Goal: Transaction & Acquisition: Purchase product/service

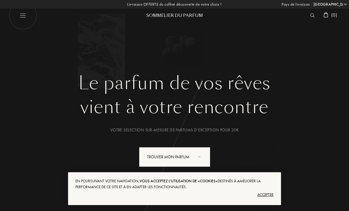
select select "PL"
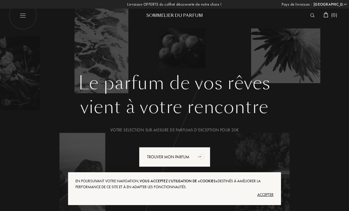
click at [22, 16] on img at bounding box center [23, 15] width 28 height 28
select select "PL"
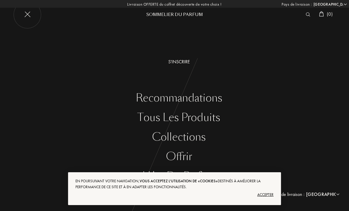
click at [306, 18] on div at bounding box center [309, 15] width 13 height 8
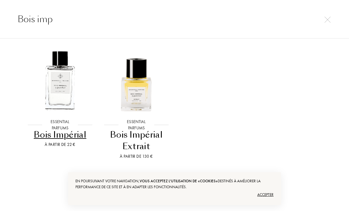
scroll to position [18, 0]
type input "Bois imp"
click at [62, 67] on img at bounding box center [60, 81] width 69 height 69
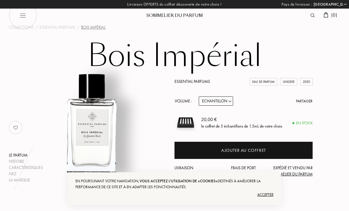
click at [190, 123] on img at bounding box center [186, 123] width 22 height 22
click at [347, 5] on select "Afghanistan Afrique du Sud Albanie Algérie Allemagne Andorre Angola Anguilla An…" at bounding box center [330, 4] width 36 height 6
select select "FR"
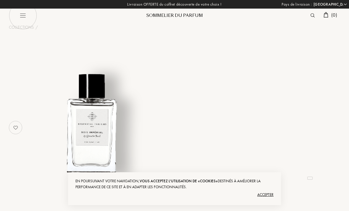
select select "FR"
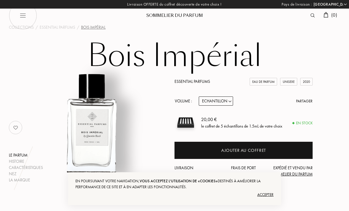
click at [186, 127] on img at bounding box center [186, 123] width 22 height 22
click at [28, 16] on img at bounding box center [23, 15] width 28 height 28
select select "FR"
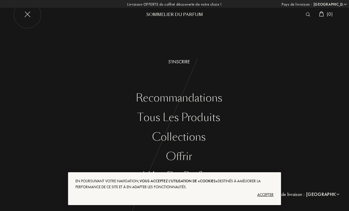
click at [202, 120] on div "Tous les produits" at bounding box center [179, 118] width 340 height 12
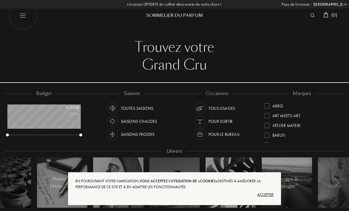
select select "FR"
click at [265, 194] on div "Accepter" at bounding box center [174, 194] width 198 height 9
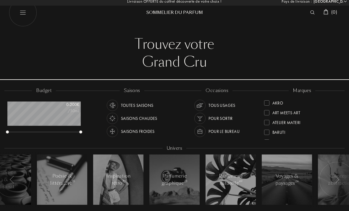
scroll to position [0, 0]
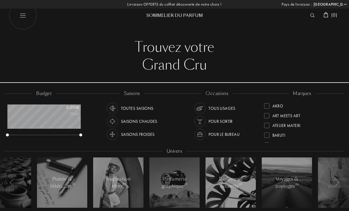
click at [26, 14] on img at bounding box center [23, 15] width 28 height 28
select select "FR"
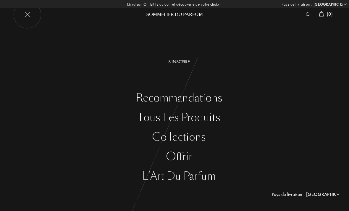
click at [191, 139] on div "Collections" at bounding box center [179, 137] width 340 height 12
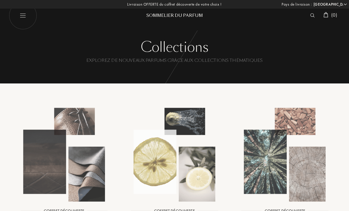
select select "FR"
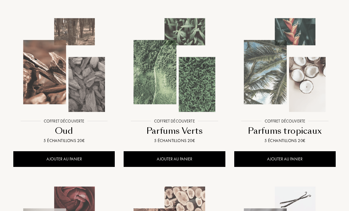
scroll to position [438, 0]
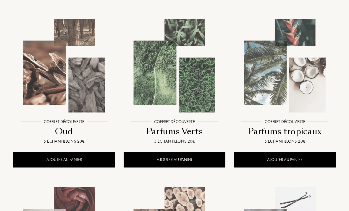
click at [181, 86] on img at bounding box center [174, 65] width 99 height 99
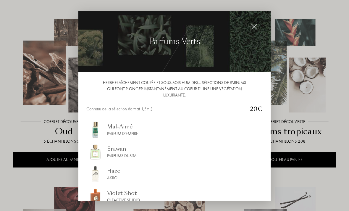
scroll to position [0, 0]
click at [255, 28] on img at bounding box center [254, 26] width 7 height 7
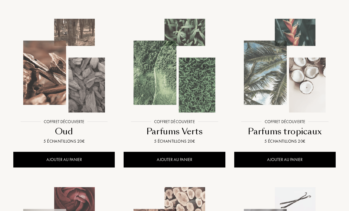
click at [64, 64] on img at bounding box center [64, 65] width 99 height 99
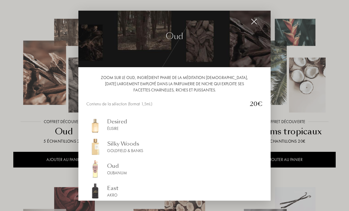
scroll to position [5, 0]
click at [254, 23] on img at bounding box center [254, 21] width 7 height 7
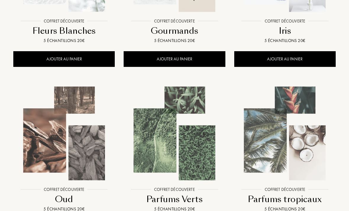
scroll to position [422, 0]
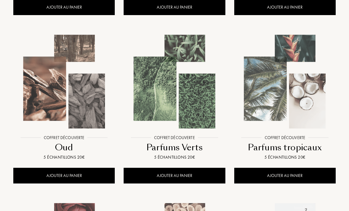
click at [288, 95] on img at bounding box center [284, 81] width 99 height 99
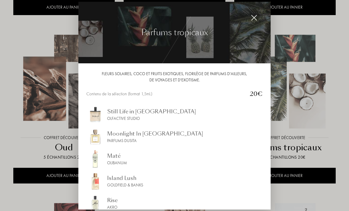
scroll to position [0, 0]
click at [257, 21] on img at bounding box center [254, 18] width 7 height 7
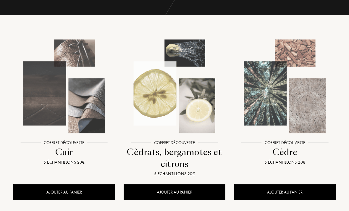
scroll to position [69, 0]
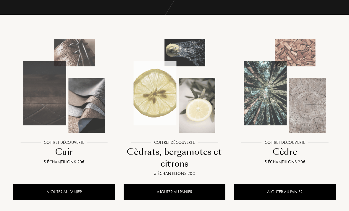
click at [181, 89] on img at bounding box center [174, 85] width 99 height 99
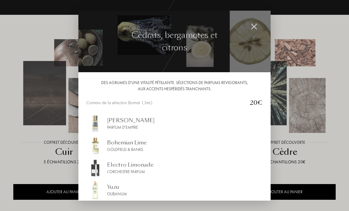
scroll to position [0, 0]
click at [252, 28] on img at bounding box center [254, 26] width 7 height 7
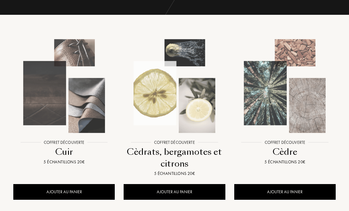
click at [295, 93] on img at bounding box center [284, 85] width 99 height 99
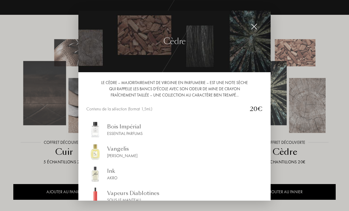
click at [256, 27] on img at bounding box center [254, 26] width 7 height 7
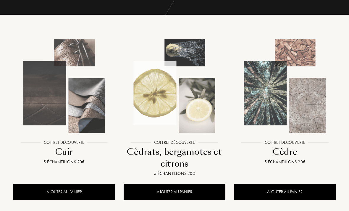
click at [53, 68] on img at bounding box center [64, 85] width 99 height 99
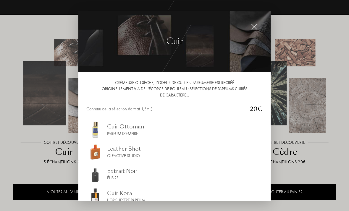
click at [255, 28] on img at bounding box center [254, 26] width 7 height 7
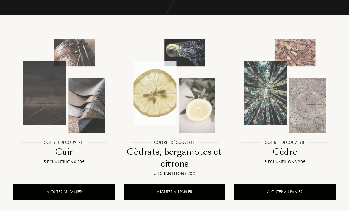
click at [196, 94] on img at bounding box center [174, 85] width 99 height 99
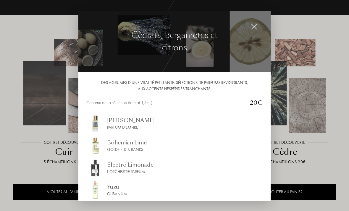
click at [255, 26] on img at bounding box center [254, 26] width 7 height 7
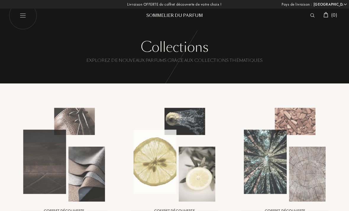
click at [20, 14] on img at bounding box center [23, 15] width 28 height 28
select select "FR"
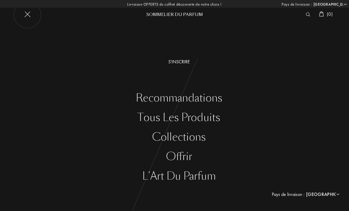
click at [197, 176] on div "L'Art du Parfum" at bounding box center [179, 176] width 340 height 12
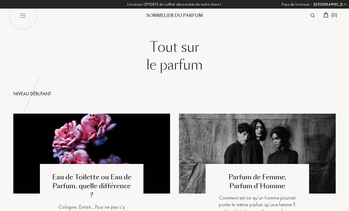
select select "FR"
click at [188, 17] on div "Sommelier du Parfum" at bounding box center [174, 15] width 71 height 6
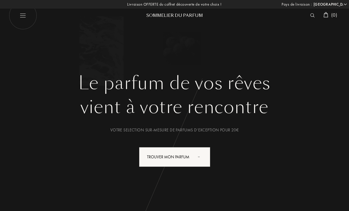
select select "FR"
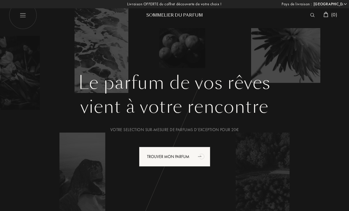
scroll to position [2, 0]
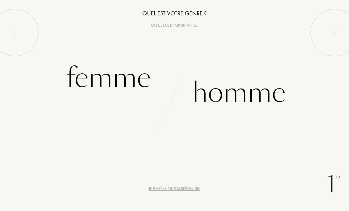
click at [102, 74] on div "Femme" at bounding box center [108, 78] width 85 height 40
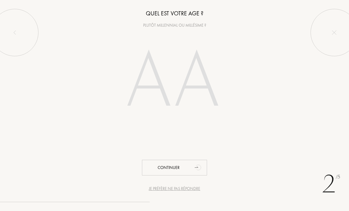
click at [173, 87] on input "number" at bounding box center [174, 82] width 127 height 102
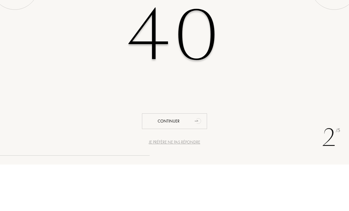
type input "40"
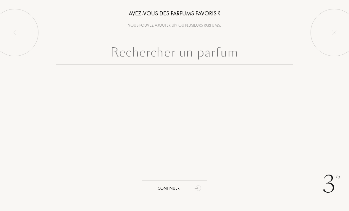
click at [219, 62] on input "text" at bounding box center [174, 53] width 237 height 21
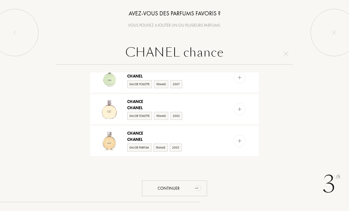
scroll to position [44, 0]
type input "CHANEL chance"
click at [240, 79] on img at bounding box center [240, 78] width 6 height 6
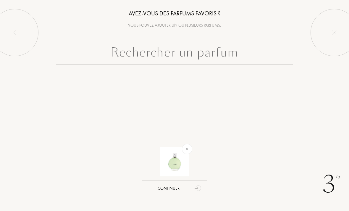
click at [185, 57] on input "text" at bounding box center [174, 53] width 237 height 21
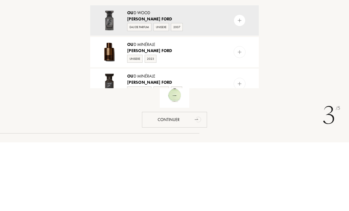
type input "[PERSON_NAME] ou"
click at [240, 86] on img at bounding box center [240, 89] width 6 height 6
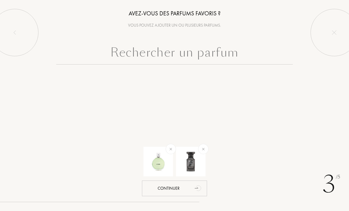
click at [181, 191] on div "Continuer" at bounding box center [174, 189] width 65 height 16
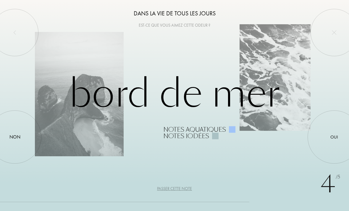
click at [331, 135] on div "Oui" at bounding box center [335, 137] width 8 height 7
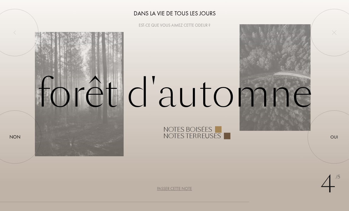
click at [334, 137] on div at bounding box center [334, 137] width 0 height 0
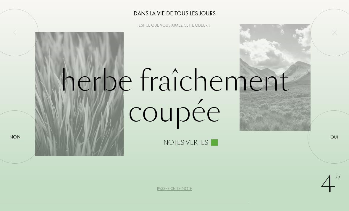
click at [331, 135] on div "Oui" at bounding box center [335, 137] width 8 height 7
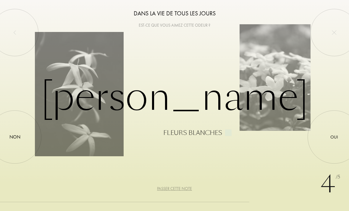
click at [334, 137] on div at bounding box center [334, 137] width 0 height 0
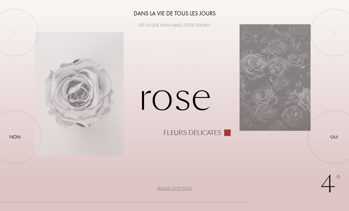
click at [334, 137] on div at bounding box center [334, 137] width 0 height 0
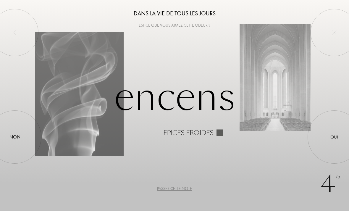
click at [334, 137] on div at bounding box center [334, 137] width 0 height 0
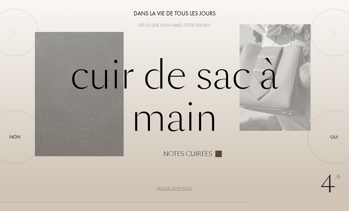
click at [334, 137] on div at bounding box center [334, 137] width 0 height 0
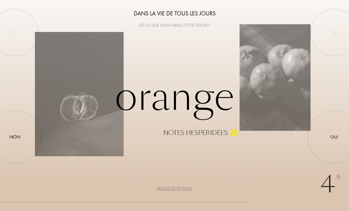
click at [334, 137] on div at bounding box center [334, 137] width 0 height 0
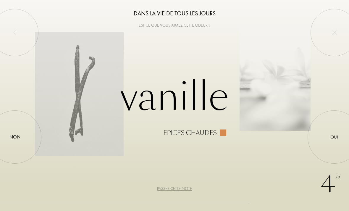
click at [14, 136] on div "Non" at bounding box center [14, 136] width 11 height 7
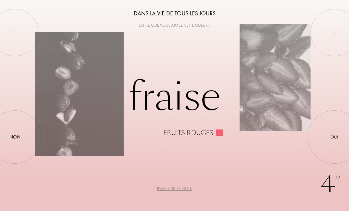
click at [17, 135] on div "Non" at bounding box center [14, 136] width 11 height 7
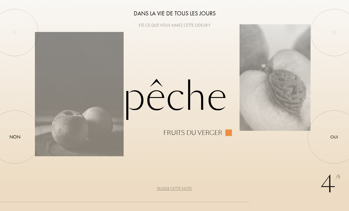
click at [13, 136] on div "Non" at bounding box center [14, 136] width 11 height 7
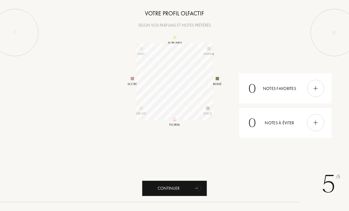
scroll to position [77, 77]
click at [179, 192] on div "Continuer" at bounding box center [174, 189] width 65 height 16
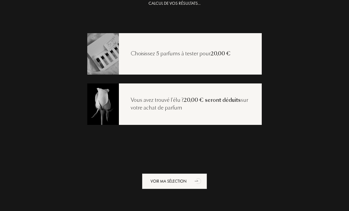
scroll to position [12, 0]
click at [214, 56] on span "20,00 €" at bounding box center [221, 53] width 20 height 7
click at [188, 184] on div "Voir ma sélection" at bounding box center [174, 181] width 65 height 16
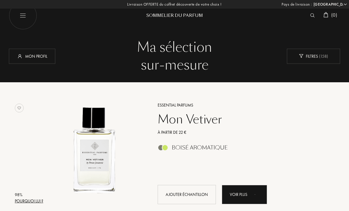
select select "FR"
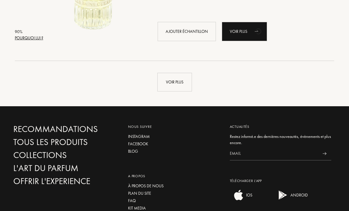
scroll to position [1440, 0]
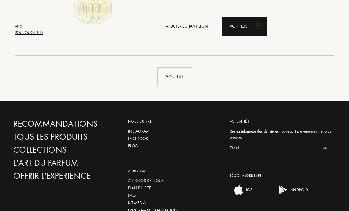
click at [177, 83] on div "Voir plus" at bounding box center [174, 76] width 35 height 19
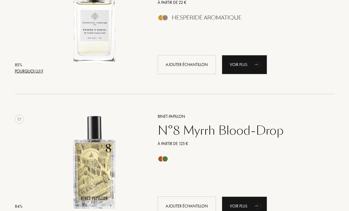
scroll to position [2695, 0]
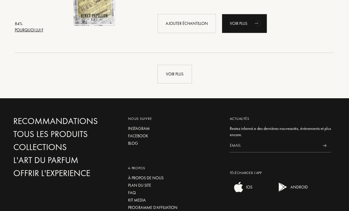
click at [179, 78] on div "Voir plus" at bounding box center [174, 74] width 35 height 19
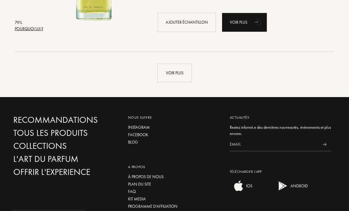
click at [181, 78] on div "Voir plus" at bounding box center [174, 73] width 35 height 19
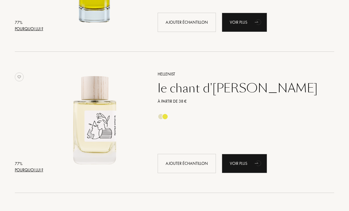
scroll to position [5126, 0]
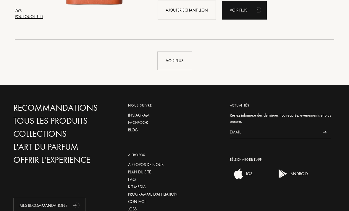
click at [173, 63] on div "Voir plus" at bounding box center [174, 61] width 35 height 19
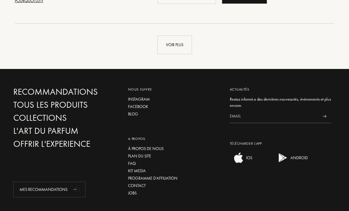
scroll to position [7121, 0]
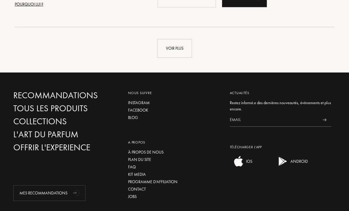
click at [176, 51] on div "Voir plus" at bounding box center [174, 48] width 35 height 19
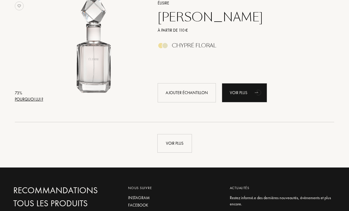
scroll to position [8440, 0]
click at [177, 145] on div "Voir plus" at bounding box center [174, 143] width 35 height 19
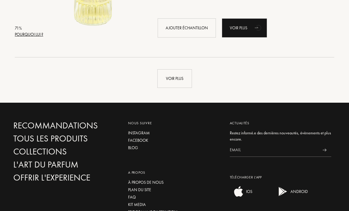
scroll to position [9915, 0]
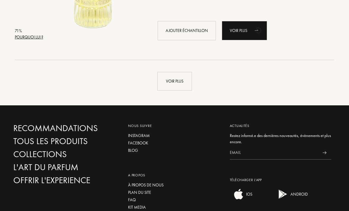
click at [180, 86] on div "Voir plus" at bounding box center [174, 81] width 35 height 19
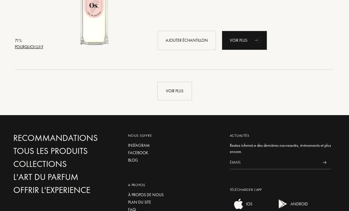
scroll to position [11357, 0]
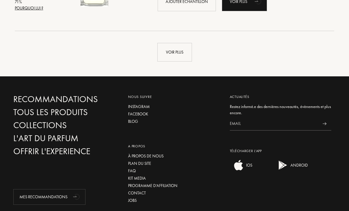
click at [180, 51] on div "Voir plus" at bounding box center [174, 52] width 35 height 19
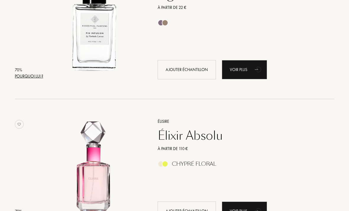
scroll to position [11995, 0]
click at [35, 78] on div "Pourquoi lui ?" at bounding box center [29, 76] width 28 height 6
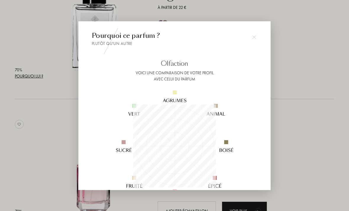
scroll to position [83, 83]
click at [256, 37] on img at bounding box center [254, 37] width 4 height 4
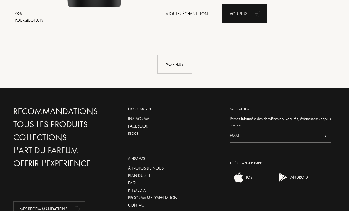
scroll to position [12764, 0]
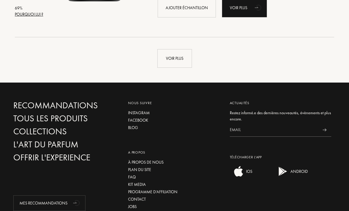
click at [177, 64] on div "Voir plus" at bounding box center [174, 58] width 35 height 19
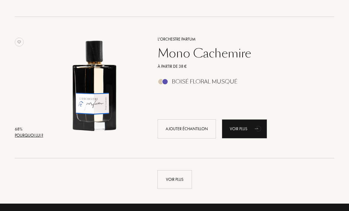
scroll to position [14086, 0]
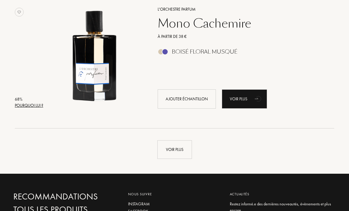
click at [183, 146] on div "Voir plus" at bounding box center [174, 149] width 35 height 19
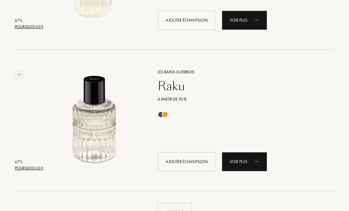
scroll to position [15486, 0]
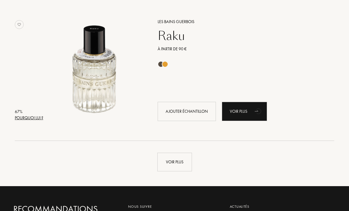
click at [181, 163] on div "Voir plus" at bounding box center [174, 162] width 35 height 19
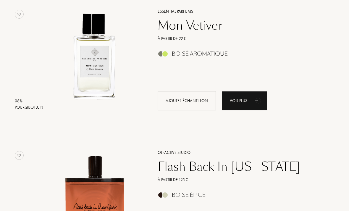
scroll to position [0, 0]
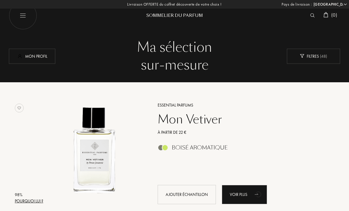
click at [36, 57] on div "Mon profil" at bounding box center [32, 56] width 46 height 15
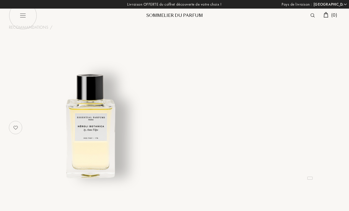
select select "FR"
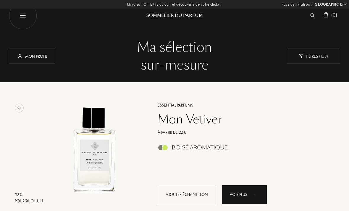
select select "FR"
click at [23, 23] on img at bounding box center [23, 15] width 28 height 28
select select "FR"
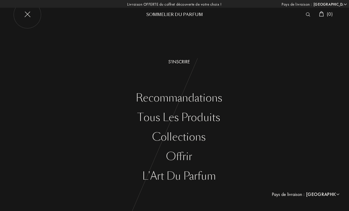
click at [198, 178] on div "L'Art du Parfum" at bounding box center [179, 176] width 340 height 12
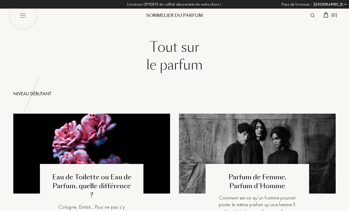
select select "FR"
click at [23, 16] on img at bounding box center [23, 15] width 28 height 28
select select "FR"
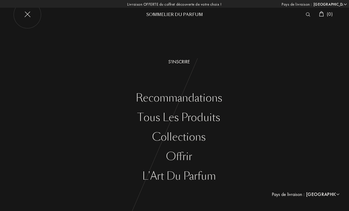
click at [185, 157] on div "Offrir" at bounding box center [179, 157] width 340 height 12
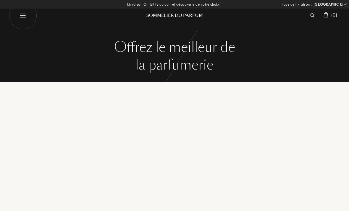
select select "FR"
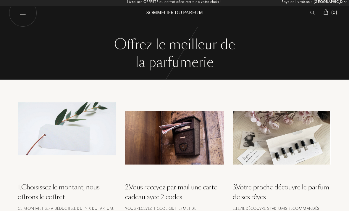
scroll to position [3, 0]
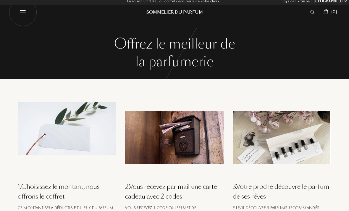
click at [32, 16] on img at bounding box center [23, 13] width 28 height 28
select select "FR"
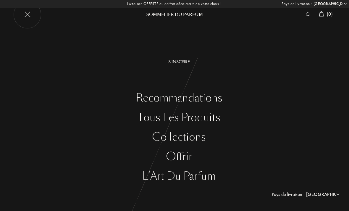
scroll to position [0, 0]
click at [208, 118] on div "Tous les produits" at bounding box center [179, 118] width 340 height 12
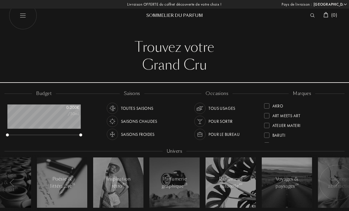
select select "FR"
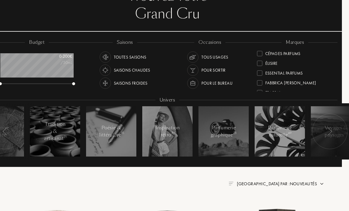
scroll to position [50, 0]
click at [260, 73] on div at bounding box center [259, 72] width 5 height 5
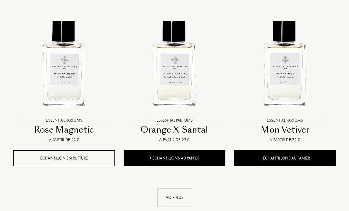
scroll to position [773, 0]
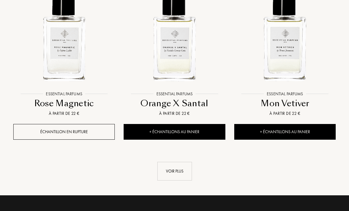
click at [172, 175] on div "Voir plus" at bounding box center [174, 171] width 35 height 19
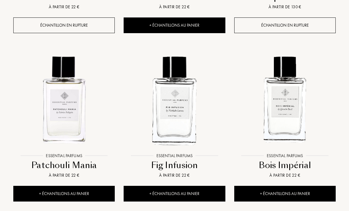
scroll to position [371, 0]
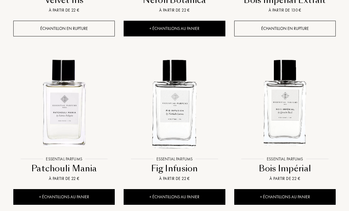
click at [294, 198] on div "+ Échantillons au panier" at bounding box center [285, 197] width 102 height 16
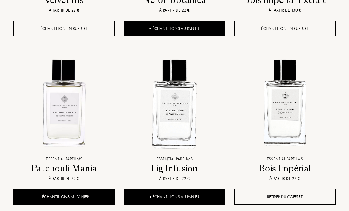
click at [81, 194] on div "+ Échantillons au panier" at bounding box center [64, 197] width 102 height 16
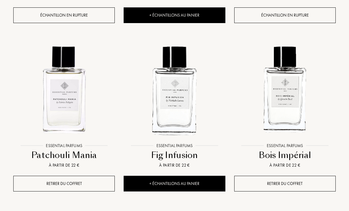
scroll to position [384, 0]
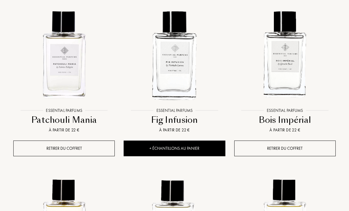
click at [199, 148] on div "+ Échantillons au panier" at bounding box center [175, 149] width 102 height 16
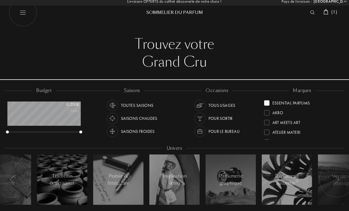
scroll to position [0, 0]
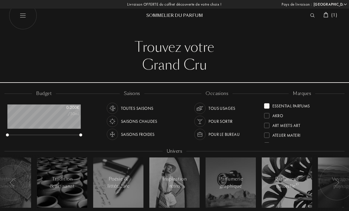
click at [335, 18] on div "( 1 )" at bounding box center [331, 16] width 20 height 8
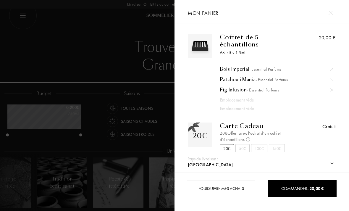
click at [330, 12] on img at bounding box center [331, 13] width 4 height 4
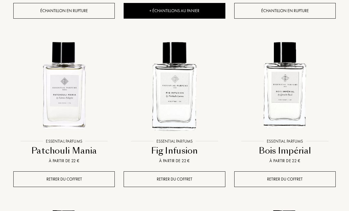
scroll to position [389, 0]
click at [286, 102] on img at bounding box center [284, 85] width 99 height 99
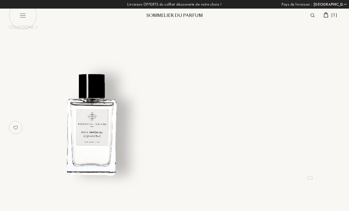
select select "FR"
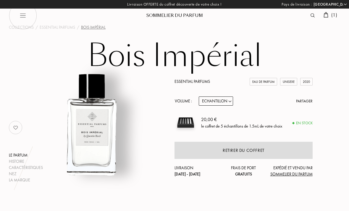
click at [270, 80] on div "Eau de Parfum" at bounding box center [264, 82] width 28 height 8
click at [24, 17] on img at bounding box center [23, 15] width 28 height 28
select select "FR"
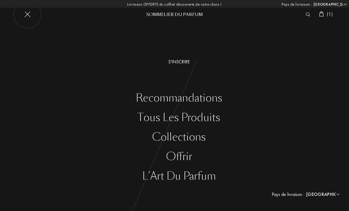
click at [335, 18] on div "( 1 )" at bounding box center [326, 15] width 20 height 8
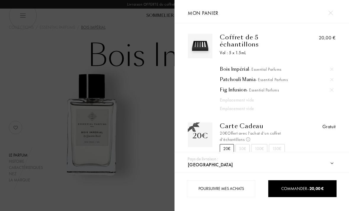
click at [143, 97] on div at bounding box center [87, 105] width 175 height 211
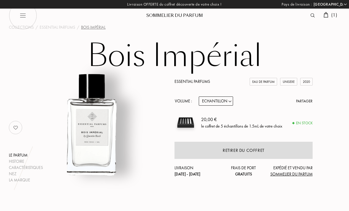
click at [22, 17] on img at bounding box center [23, 15] width 28 height 28
select select "FR"
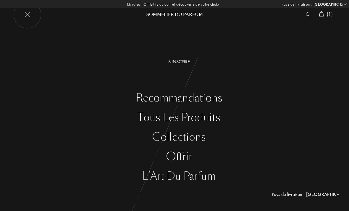
click at [200, 176] on div "L'Art du Parfum" at bounding box center [179, 176] width 340 height 12
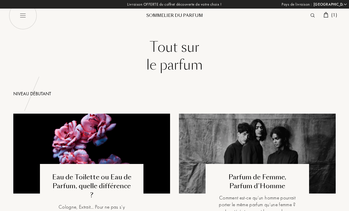
select select "FR"
click at [25, 17] on img at bounding box center [23, 15] width 28 height 28
select select "FR"
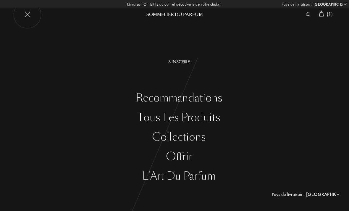
click at [193, 139] on div "Collections" at bounding box center [179, 137] width 340 height 12
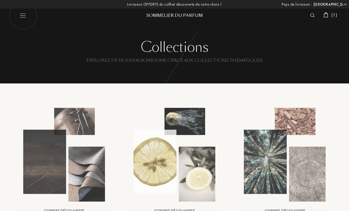
select select "FR"
click at [24, 18] on img at bounding box center [23, 15] width 28 height 28
select select "FR"
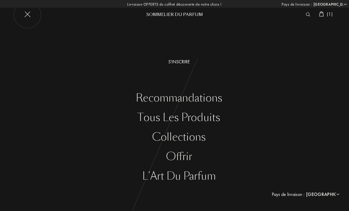
click at [207, 97] on div "Recommandations" at bounding box center [179, 98] width 340 height 12
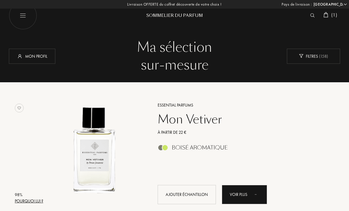
select select "FR"
click at [186, 48] on div "Ma sélection" at bounding box center [174, 47] width 323 height 18
click at [171, 67] on div "sur-mesure" at bounding box center [174, 65] width 323 height 18
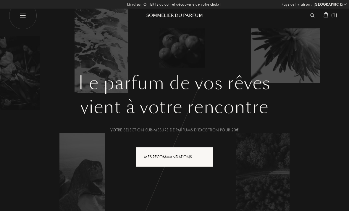
select select "FR"
click at [216, 131] on div "Votre selection sur-mesure de parfums d’exception pour 20€" at bounding box center [174, 130] width 323 height 6
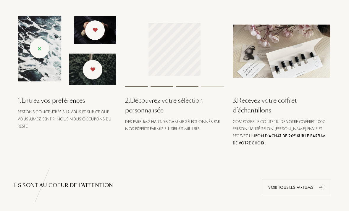
scroll to position [233, 0]
click at [50, 101] on div "1 . Entrez vos préférences" at bounding box center [67, 101] width 99 height 10
click at [64, 130] on div "1 . Entrez vos préférences Restons concentrés sur vous et sur ce que vous aimez…" at bounding box center [66, 81] width 107 height 131
click at [55, 115] on div "Restons concentrés sur vous et sur ce que vous aimez sentir. Nous nous occupons…" at bounding box center [67, 118] width 99 height 21
click at [58, 103] on div "1 . Entrez vos préférences" at bounding box center [67, 101] width 99 height 10
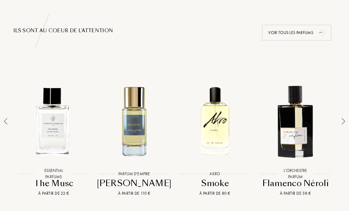
scroll to position [386, 0]
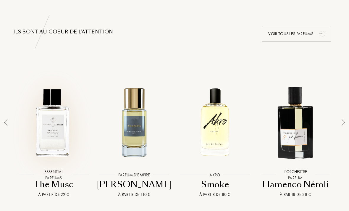
click at [59, 130] on div at bounding box center [54, 122] width 78 height 91
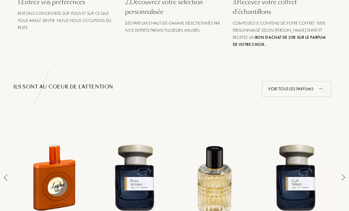
scroll to position [331, 0]
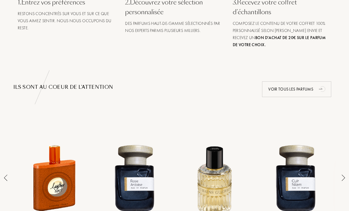
click at [304, 90] on div "Voir tous les parfums" at bounding box center [296, 89] width 69 height 16
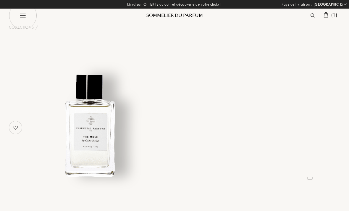
select select "FR"
select select "3"
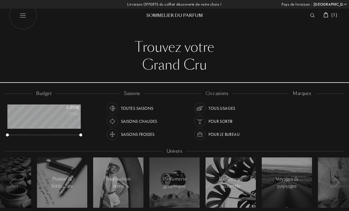
select select "FR"
click at [267, 115] on div at bounding box center [266, 114] width 5 height 5
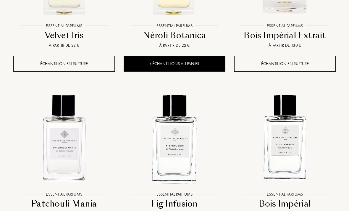
scroll to position [336, 0]
click at [286, 145] on img at bounding box center [284, 137] width 99 height 99
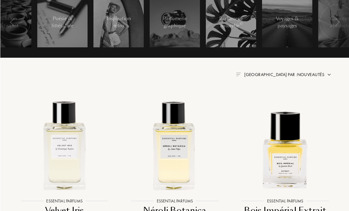
scroll to position [0, 0]
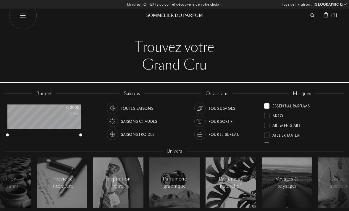
click at [268, 108] on div "Essential Parfums" at bounding box center [287, 105] width 46 height 8
click at [24, 21] on img at bounding box center [23, 15] width 28 height 28
select select "FR"
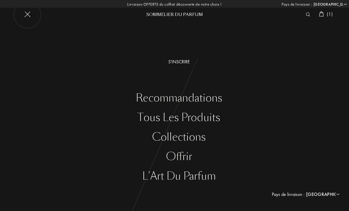
click at [173, 65] on div "S'inscrire" at bounding box center [179, 61] width 340 height 7
click at [210, 123] on div "Tous les produits" at bounding box center [179, 118] width 340 height 12
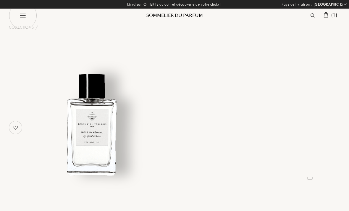
select select "FR"
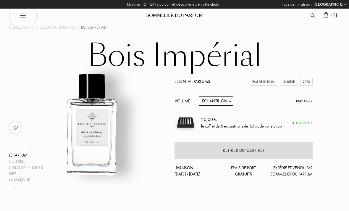
click at [95, 125] on img at bounding box center [91, 124] width 117 height 117
click at [260, 83] on div "Eau de Parfum" at bounding box center [264, 82] width 28 height 8
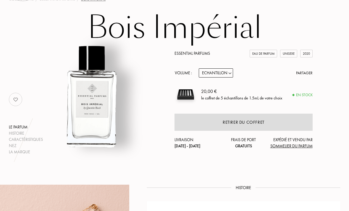
scroll to position [18, 0]
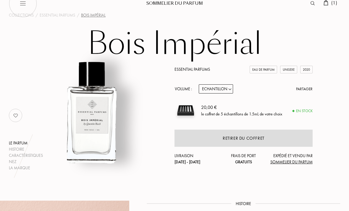
click at [255, 137] on div "Retirer du coffret" at bounding box center [244, 138] width 42 height 7
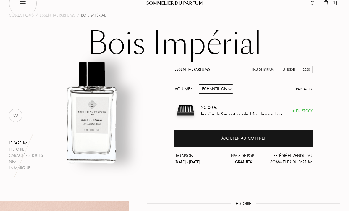
click at [265, 137] on div "Ajouter au coffret" at bounding box center [243, 138] width 45 height 7
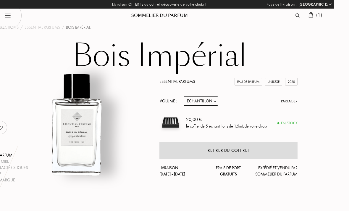
scroll to position [0, 19]
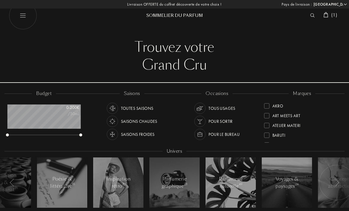
select select "FR"
click at [183, 49] on div "Trouvez votre" at bounding box center [174, 47] width 323 height 18
click at [188, 50] on div "Trouvez votre" at bounding box center [174, 47] width 323 height 18
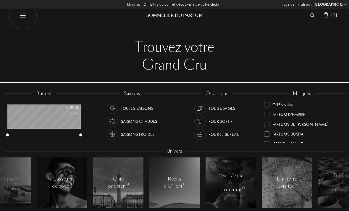
scroll to position [178, 0]
click at [269, 123] on div at bounding box center [266, 123] width 5 height 5
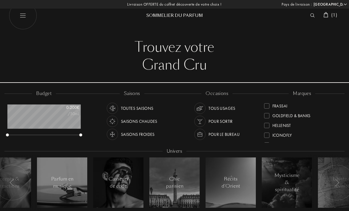
scroll to position [106, 0]
click at [268, 108] on div at bounding box center [266, 107] width 5 height 5
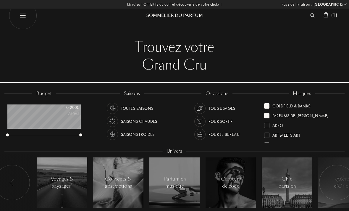
select select "FR"
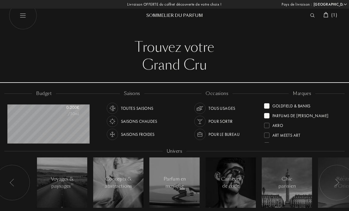
scroll to position [30, 73]
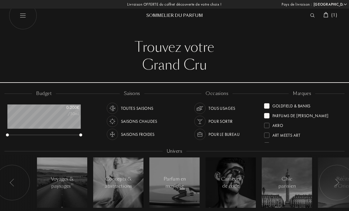
click at [176, 53] on div "Trouvez votre" at bounding box center [174, 47] width 323 height 18
click at [180, 54] on div "Trouvez votre" at bounding box center [174, 47] width 323 height 18
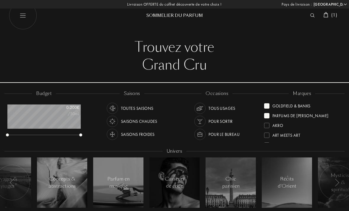
click at [238, 181] on div "Chic parisien" at bounding box center [230, 182] width 25 height 14
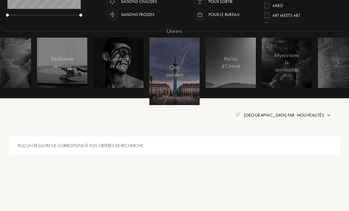
scroll to position [121, 0]
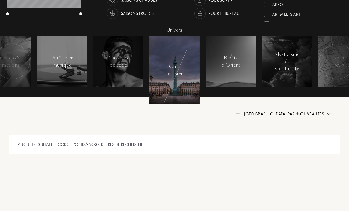
click at [176, 65] on div "Chic parisien" at bounding box center [174, 70] width 25 height 14
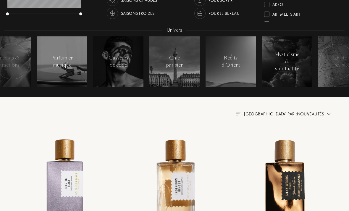
click at [175, 67] on div "Chic parisien" at bounding box center [174, 61] width 25 height 14
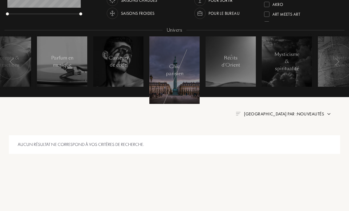
click at [229, 62] on div "Récits d'Orient" at bounding box center [230, 61] width 25 height 14
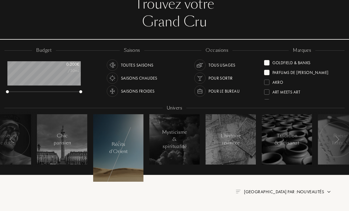
scroll to position [41, 0]
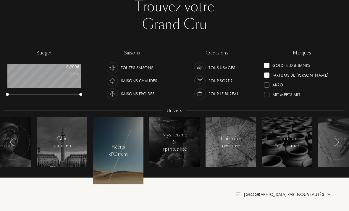
click at [269, 75] on div at bounding box center [266, 75] width 5 height 5
click at [267, 63] on div at bounding box center [266, 65] width 5 height 5
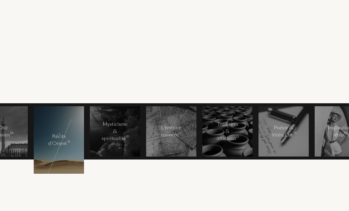
scroll to position [51, 903]
click at [244, 177] on div "Pays de livraison : Afghanistan Afrique du Sud Albanie Algérie Allemagne Andorr…" at bounding box center [174, 115] width 349 height 231
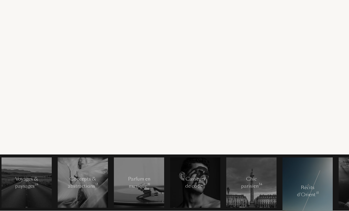
scroll to position [0, 659]
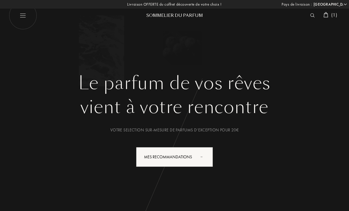
select select "FR"
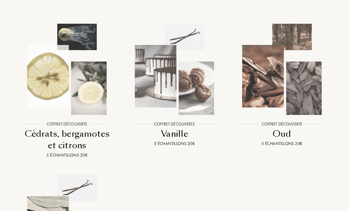
scroll to position [648, 0]
click at [84, 96] on img at bounding box center [67, 69] width 97 height 97
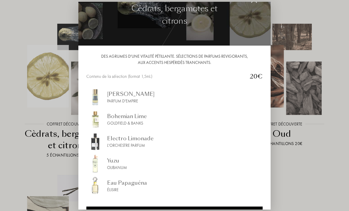
scroll to position [18, 0]
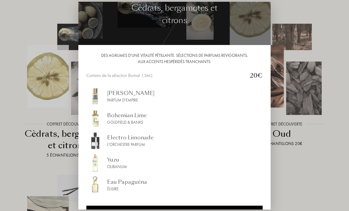
click at [297, 160] on div at bounding box center [174, 115] width 349 height 231
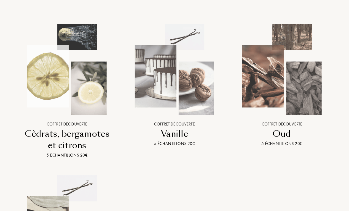
click at [296, 84] on img at bounding box center [282, 69] width 97 height 97
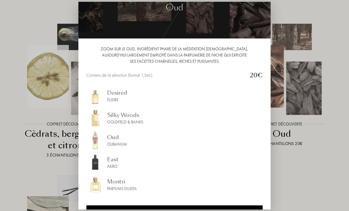
scroll to position [25, 0]
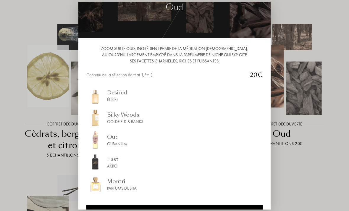
click at [137, 119] on div "Silky Woods" at bounding box center [125, 115] width 36 height 8
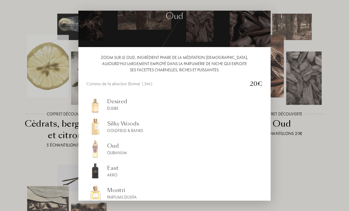
click at [118, 152] on div "Olibanum" at bounding box center [117, 153] width 20 height 6
click at [148, 130] on div "Silky Woods Goldfield & Banks" at bounding box center [174, 127] width 176 height 18
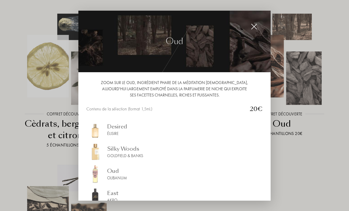
scroll to position [0, 0]
click at [254, 27] on img at bounding box center [254, 26] width 7 height 7
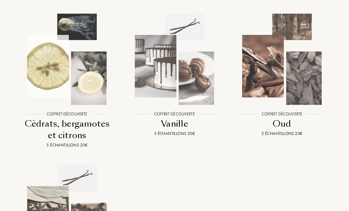
select select "FR"
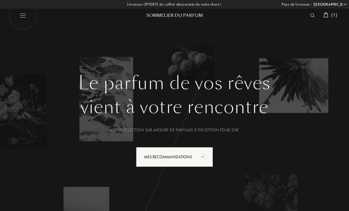
click at [310, 16] on img at bounding box center [312, 15] width 4 height 4
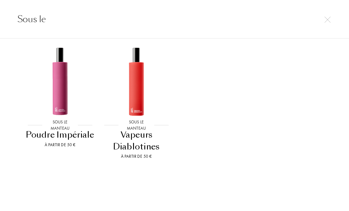
scroll to position [249, 0]
type input "Sous le"
click at [291, 59] on div "Sous le Manteau Sous le Manteau Cuir d'Orient À partir de 50 € Sous le Manteau …" at bounding box center [174, 46] width 314 height 241
click at [137, 140] on div "Vapeurs Diablotines" at bounding box center [137, 141] width 72 height 23
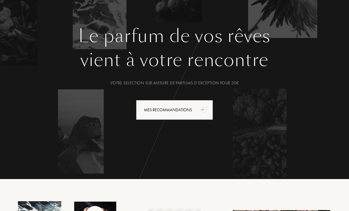
scroll to position [0, 0]
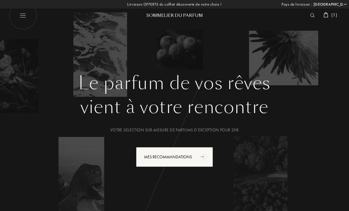
click at [308, 18] on div at bounding box center [313, 16] width 13 height 8
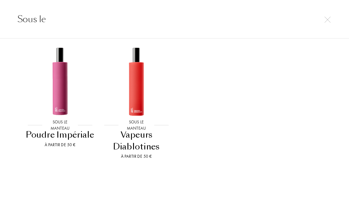
scroll to position [249, 0]
type input "Sous le"
click at [239, 65] on div "Sous le Manteau Sous le Manteau Cuir d'Orient À partir de 50 € Sous le Manteau …" at bounding box center [174, 46] width 314 height 241
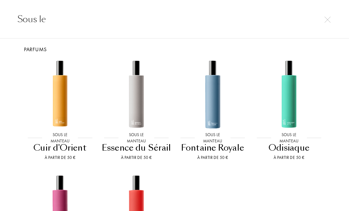
scroll to position [121, 0]
click at [139, 109] on img at bounding box center [136, 94] width 69 height 69
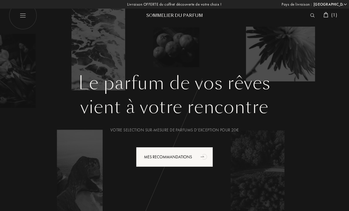
click at [27, 15] on img at bounding box center [23, 15] width 28 height 28
select select "FR"
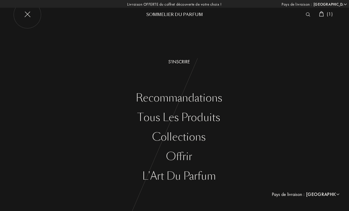
click at [193, 138] on div "Collections" at bounding box center [179, 137] width 340 height 12
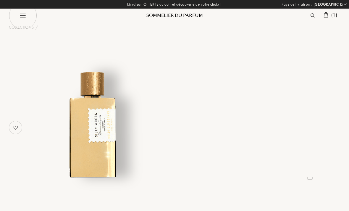
select select "FR"
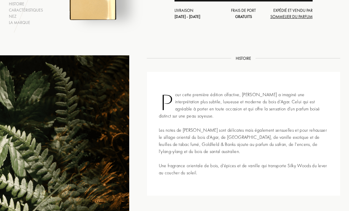
scroll to position [140, 0]
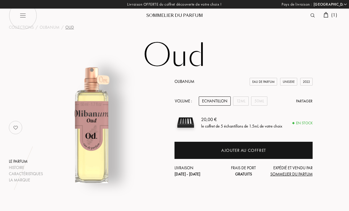
select select "FR"
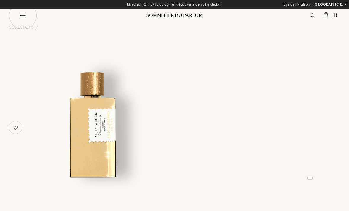
select select "FR"
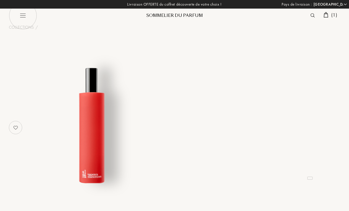
select select "FR"
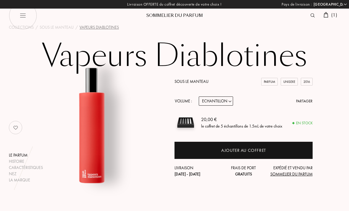
click at [262, 152] on div "Ajouter au coffret" at bounding box center [243, 150] width 45 height 7
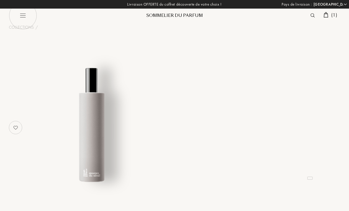
select select "FR"
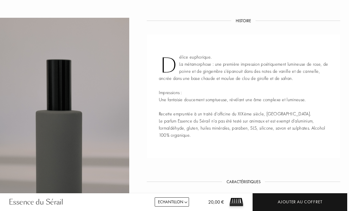
scroll to position [165, 0]
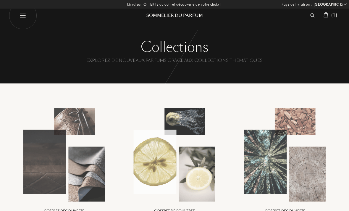
select select "FR"
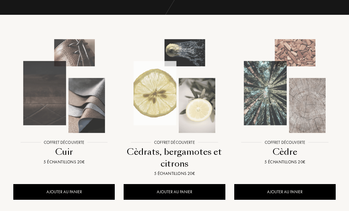
scroll to position [72, 0]
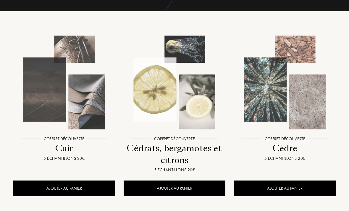
click at [187, 96] on img at bounding box center [174, 82] width 99 height 99
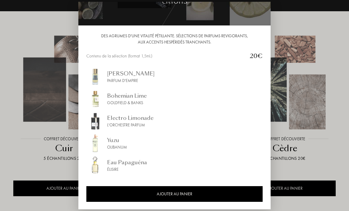
scroll to position [38, 0]
click at [123, 101] on div "Bohemian Lime Goldfield & Banks" at bounding box center [174, 99] width 176 height 18
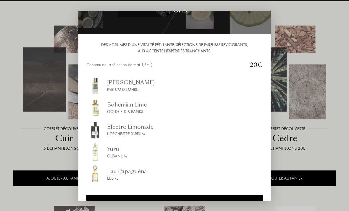
click at [338, 37] on div at bounding box center [174, 105] width 349 height 211
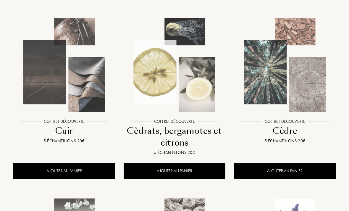
scroll to position [0, 0]
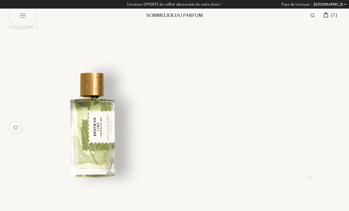
select select "FR"
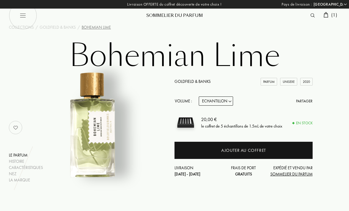
click at [102, 28] on div "Bohemian Lime" at bounding box center [96, 27] width 29 height 6
click at [187, 80] on link "Goldfield & Banks" at bounding box center [193, 81] width 36 height 5
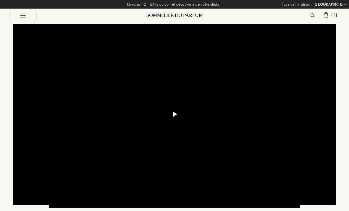
select select "FR"
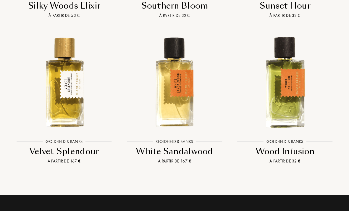
scroll to position [1097, 0]
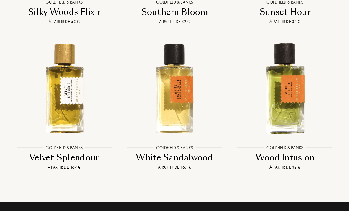
click at [286, 94] on img at bounding box center [284, 88] width 99 height 99
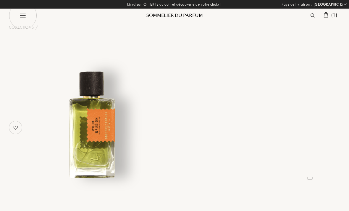
select select "FR"
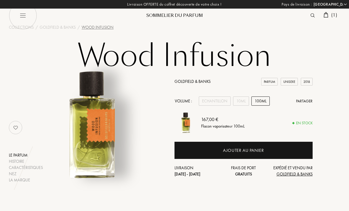
click at [217, 98] on div "Echantillon" at bounding box center [215, 100] width 32 height 9
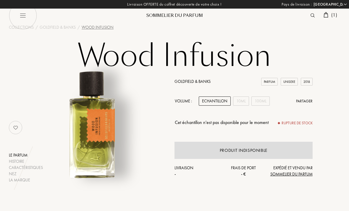
click at [240, 102] on div "10mL" at bounding box center [241, 100] width 16 height 9
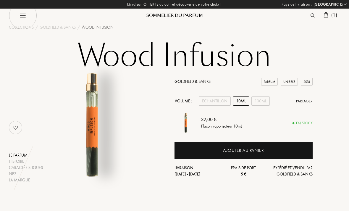
click at [259, 99] on div "100mL" at bounding box center [261, 100] width 18 height 9
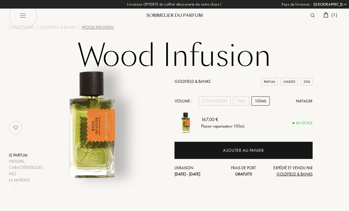
click at [239, 102] on div "10mL" at bounding box center [241, 100] width 16 height 9
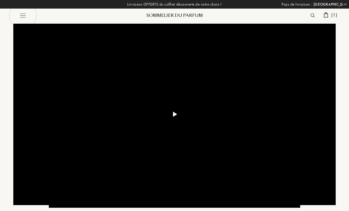
select select "FR"
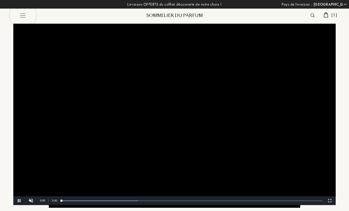
click at [314, 15] on img at bounding box center [313, 15] width 4 height 4
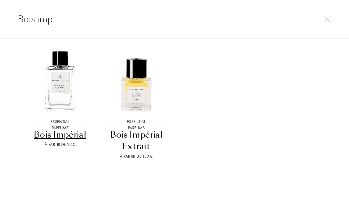
scroll to position [18, 0]
type input "Bois imp"
click at [60, 64] on img at bounding box center [60, 81] width 69 height 69
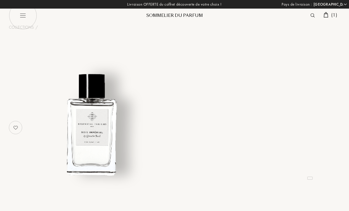
select select "FR"
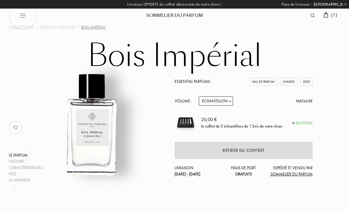
click at [227, 100] on select "Echantillon 10mL 100mL 150mL" at bounding box center [216, 100] width 34 height 9
select select "1"
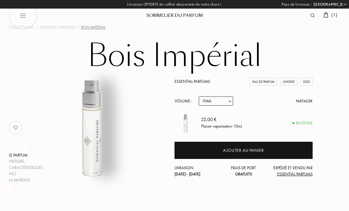
click at [226, 103] on select "Echantillon 10mL 100mL 150mL" at bounding box center [216, 100] width 34 height 9
select select "2"
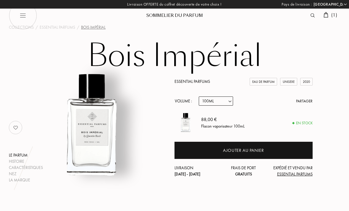
click at [228, 101] on select "Echantillon 10mL 100mL 150mL" at bounding box center [216, 100] width 34 height 9
select select "3"
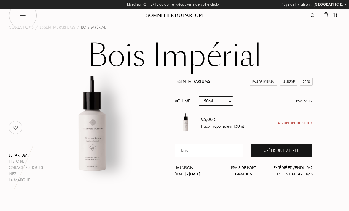
click at [226, 102] on select "Echantillon 10mL 100mL 150mL" at bounding box center [216, 100] width 34 height 9
select select "2"
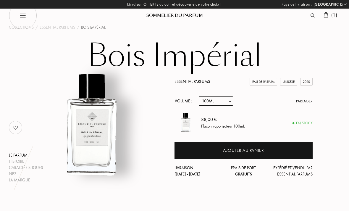
click at [308, 15] on div at bounding box center [314, 16] width 13 height 8
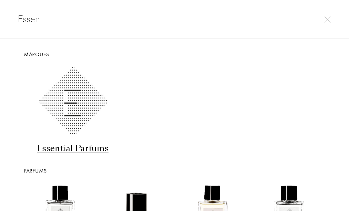
scroll to position [0, 0]
type input "Essen"
click at [330, 19] on img at bounding box center [328, 20] width 6 height 6
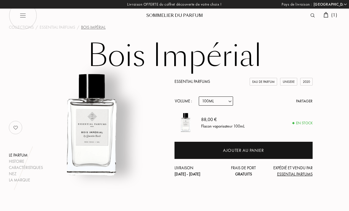
click at [336, 14] on span "( 1 )" at bounding box center [334, 15] width 6 height 6
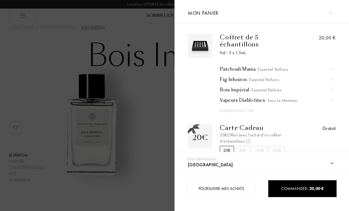
click at [242, 146] on div "50€" at bounding box center [243, 150] width 14 height 9
click at [227, 146] on div "20€" at bounding box center [227, 150] width 14 height 9
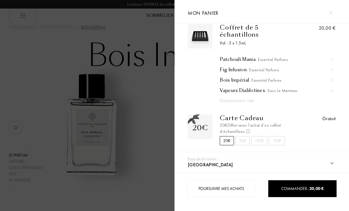
scroll to position [9, 0]
click at [161, 95] on div at bounding box center [87, 105] width 175 height 211
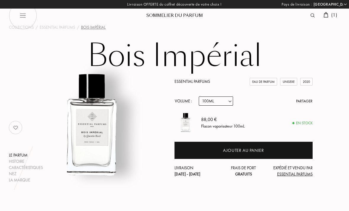
click at [313, 15] on img at bounding box center [313, 15] width 4 height 4
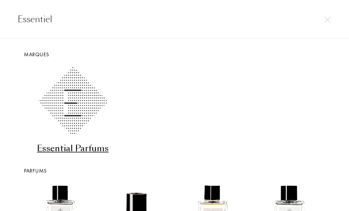
type input "Essentiel"
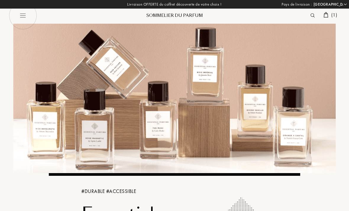
select select "FR"
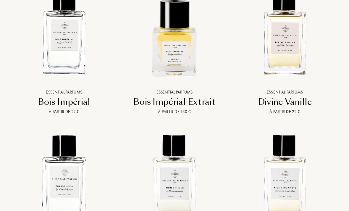
scroll to position [780, 0]
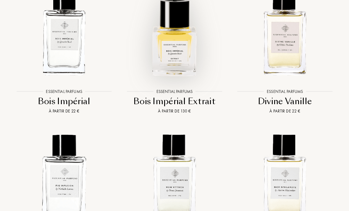
click at [167, 69] on img at bounding box center [174, 32] width 99 height 99
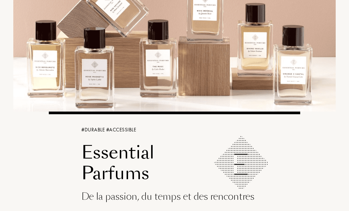
scroll to position [0, 0]
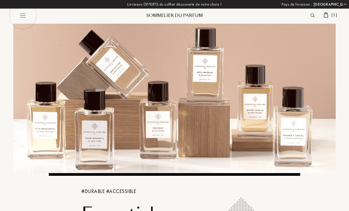
click at [338, 15] on div "( 1 )" at bounding box center [331, 16] width 20 height 8
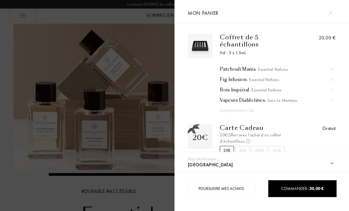
click at [46, 186] on div at bounding box center [87, 105] width 175 height 211
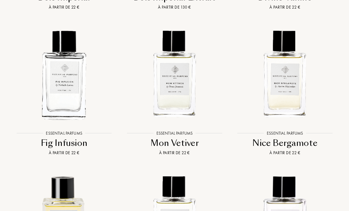
scroll to position [884, 0]
click at [295, 115] on img at bounding box center [284, 73] width 99 height 99
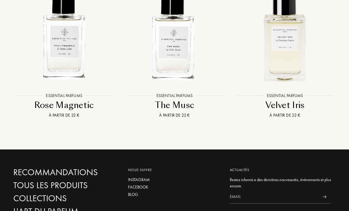
scroll to position [1213, 0]
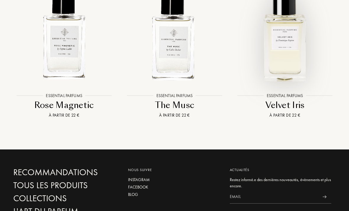
click at [285, 75] on img at bounding box center [284, 36] width 99 height 99
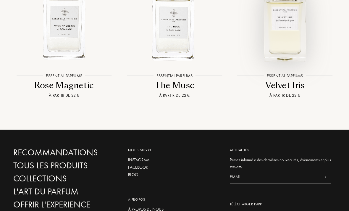
click at [67, 49] on img at bounding box center [64, 16] width 99 height 99
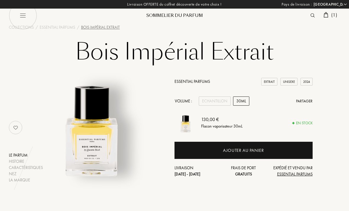
select select "FR"
click at [212, 100] on div "Echantillon" at bounding box center [215, 100] width 32 height 9
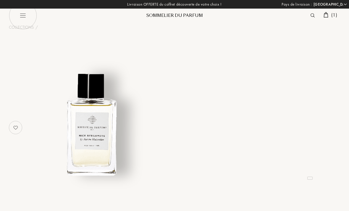
select select "FR"
select select "3"
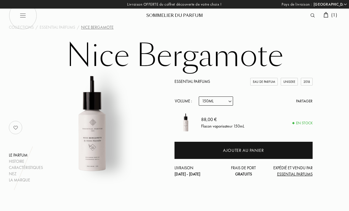
click at [225, 101] on select "Echantillon 10mL 100mL 150mL" at bounding box center [216, 100] width 34 height 9
select select "0"
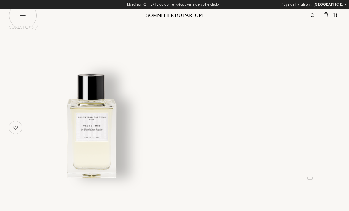
select select "FR"
select select "3"
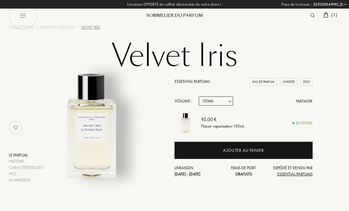
click at [229, 102] on select "Echantillon 10mL 100mL 150mL" at bounding box center [216, 100] width 34 height 9
select select "1"
click at [226, 102] on select "Echantillon 10mL 100mL 150mL" at bounding box center [216, 100] width 34 height 9
select select "2"
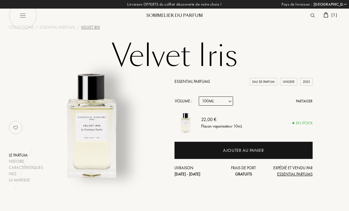
select select "2"
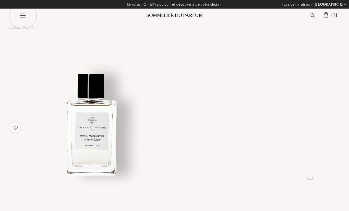
select select "FR"
select select "3"
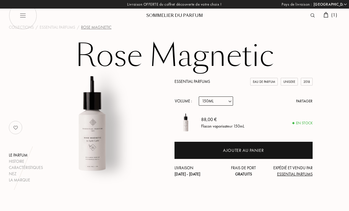
click at [336, 15] on span "( 1 )" at bounding box center [334, 15] width 6 height 6
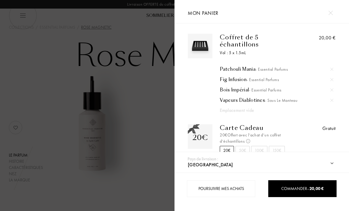
click at [332, 12] on img at bounding box center [331, 13] width 4 height 4
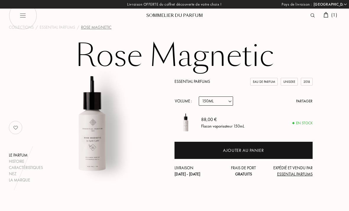
click at [28, 17] on img at bounding box center [23, 15] width 28 height 28
select select "FR"
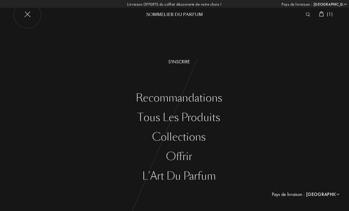
click at [307, 15] on img at bounding box center [308, 14] width 4 height 4
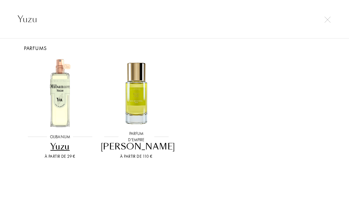
scroll to position [6, 0]
type input "Yuzu"
click at [243, 67] on div "Olibanum Olibanum Yuzu À partir de 29 € Parfum d'Empire Parfum d'Empire Yuzu Fo…" at bounding box center [174, 109] width 314 height 115
click at [57, 98] on img at bounding box center [60, 93] width 69 height 69
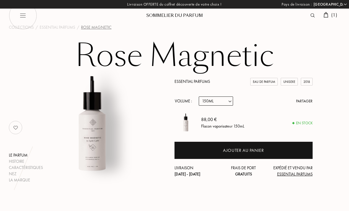
click at [312, 16] on img at bounding box center [313, 15] width 4 height 4
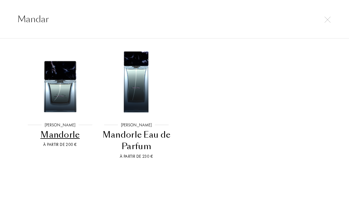
scroll to position [18, 0]
type input "Mandar"
click at [246, 62] on div "Sora Dora Sora Dora Mandorle À partir de 200 € Sora Dora Sora Dora Mandorle Eau…" at bounding box center [174, 104] width 314 height 127
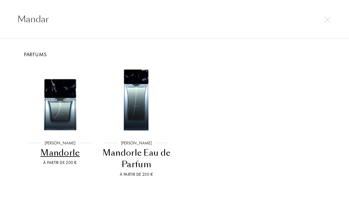
scroll to position [0, 0]
click at [327, 17] on img at bounding box center [328, 20] width 6 height 6
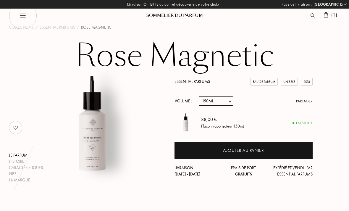
click at [25, 12] on img at bounding box center [23, 15] width 28 height 28
select select "FR"
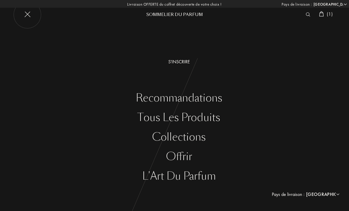
click at [189, 138] on div "Collections" at bounding box center [179, 137] width 340 height 12
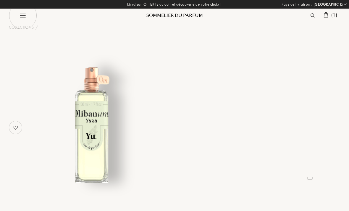
select select "FR"
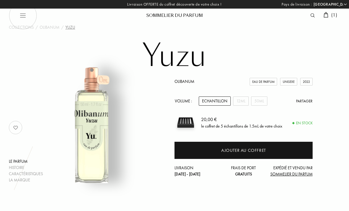
click at [239, 97] on div "12mL" at bounding box center [241, 100] width 16 height 9
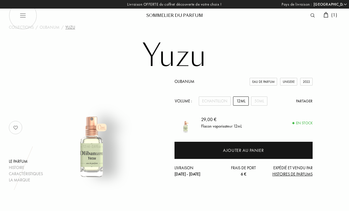
click at [258, 102] on div "50mL" at bounding box center [259, 100] width 16 height 9
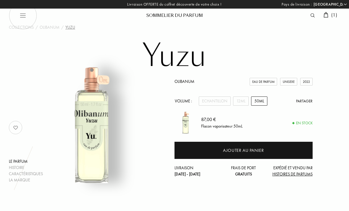
click at [243, 102] on div "12mL" at bounding box center [241, 100] width 16 height 9
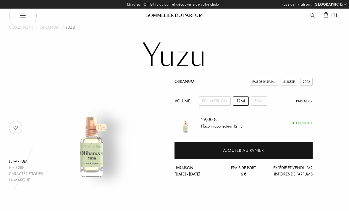
click at [217, 100] on div "Echantillon" at bounding box center [215, 100] width 32 height 9
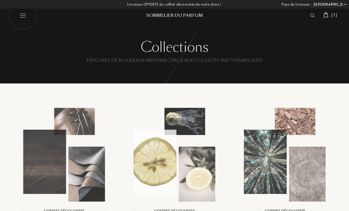
select select "FR"
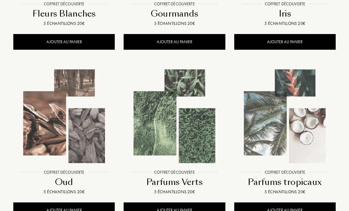
click at [181, 123] on img at bounding box center [174, 116] width 99 height 99
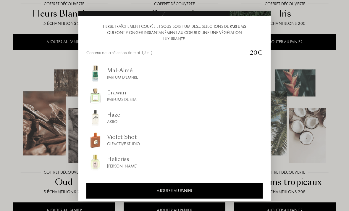
scroll to position [56, 0]
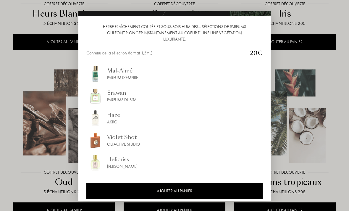
click at [329, 20] on div at bounding box center [174, 105] width 349 height 211
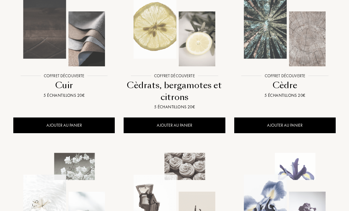
scroll to position [87, 0]
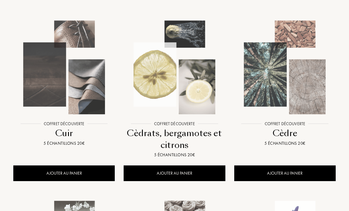
click at [183, 89] on img at bounding box center [174, 67] width 99 height 99
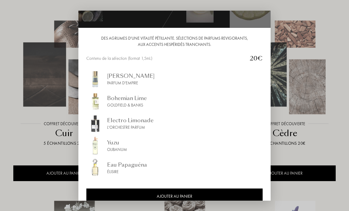
scroll to position [46, 0]
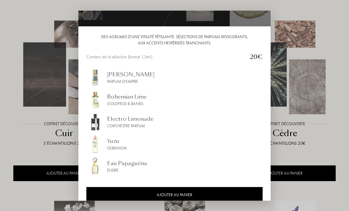
click at [137, 124] on div "L'Orchestre Parfum" at bounding box center [130, 126] width 46 height 6
click at [333, 22] on div at bounding box center [174, 105] width 349 height 211
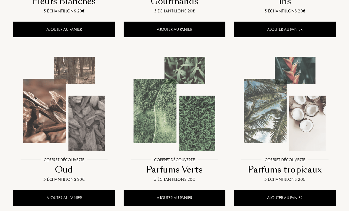
scroll to position [395, 0]
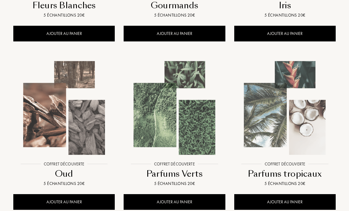
click at [68, 120] on img at bounding box center [64, 107] width 99 height 99
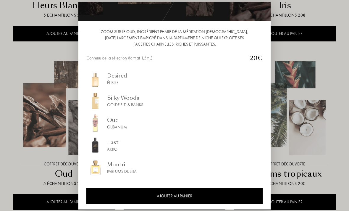
scroll to position [42, 0]
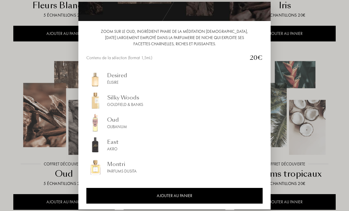
click at [125, 102] on div "Silky Woods" at bounding box center [125, 98] width 36 height 8
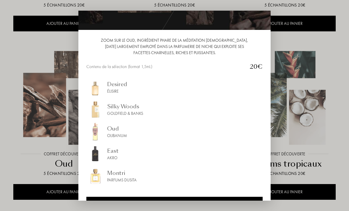
click at [199, 86] on div "Desired Élisire" at bounding box center [174, 87] width 176 height 18
click at [330, 44] on div at bounding box center [174, 105] width 349 height 211
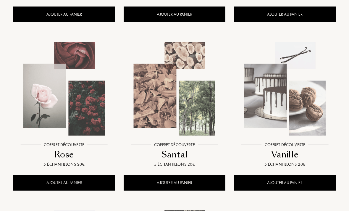
click at [182, 103] on img at bounding box center [174, 88] width 99 height 99
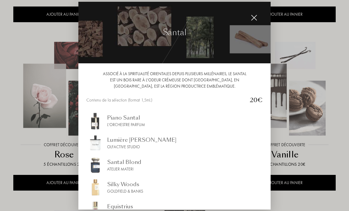
scroll to position [0, 0]
click at [254, 21] on img at bounding box center [254, 18] width 7 height 7
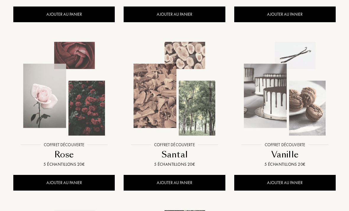
click at [80, 92] on img at bounding box center [64, 88] width 99 height 99
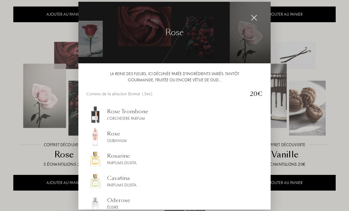
click at [257, 21] on img at bounding box center [254, 18] width 7 height 7
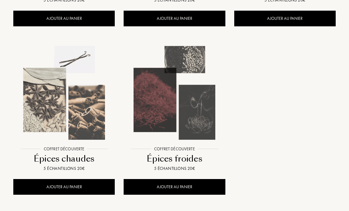
scroll to position [747, 0]
click at [184, 117] on img at bounding box center [174, 92] width 99 height 99
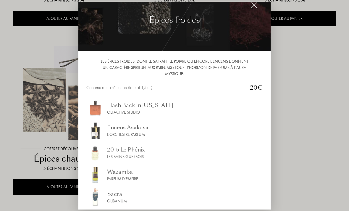
scroll to position [5, 0]
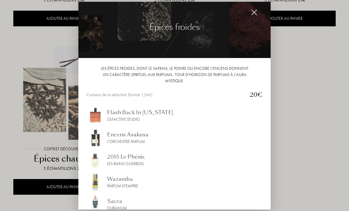
click at [254, 16] on img at bounding box center [254, 12] width 7 height 7
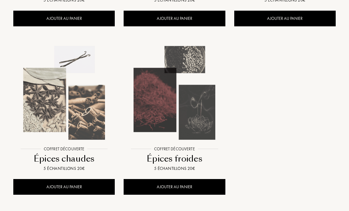
click at [75, 114] on img at bounding box center [64, 92] width 99 height 99
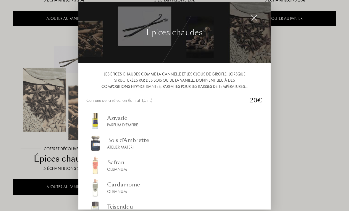
scroll to position [0, 0]
click at [256, 21] on img at bounding box center [254, 18] width 7 height 7
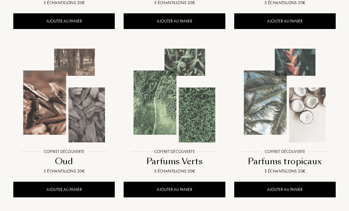
scroll to position [445, 0]
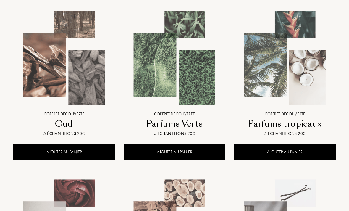
click at [294, 80] on img at bounding box center [284, 57] width 99 height 99
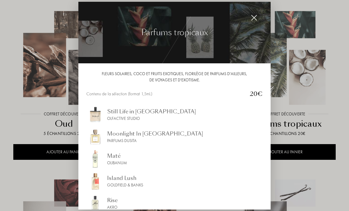
click at [254, 21] on img at bounding box center [254, 18] width 7 height 7
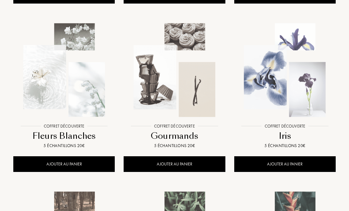
scroll to position [261, 0]
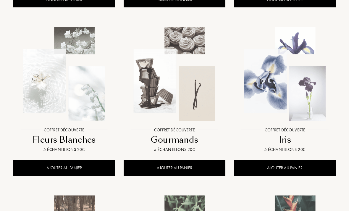
click at [24, 91] on img at bounding box center [64, 73] width 99 height 99
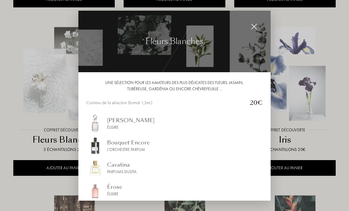
scroll to position [0, 0]
click at [253, 28] on img at bounding box center [254, 26] width 7 height 7
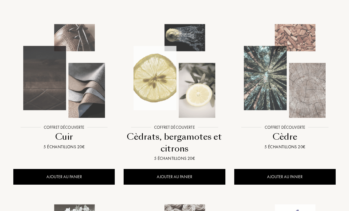
scroll to position [83, 0]
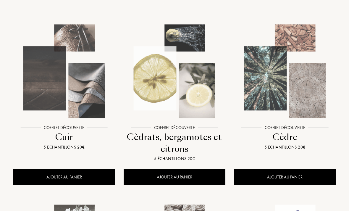
click at [73, 80] on img at bounding box center [64, 71] width 99 height 99
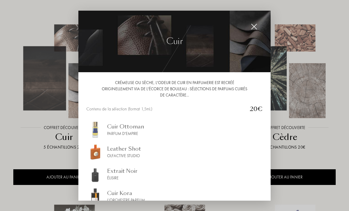
scroll to position [0, 0]
click at [253, 25] on img at bounding box center [254, 26] width 7 height 7
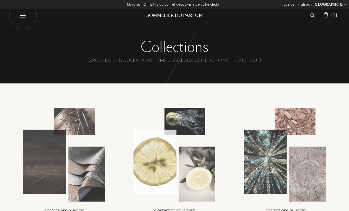
click at [335, 16] on span "( 1 )" at bounding box center [334, 15] width 6 height 6
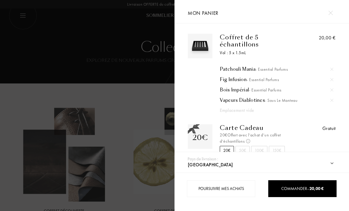
click at [140, 62] on div at bounding box center [87, 105] width 175 height 211
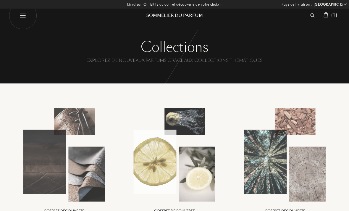
click at [313, 17] on img at bounding box center [312, 15] width 4 height 4
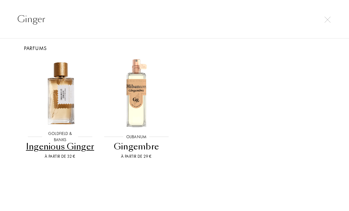
scroll to position [6, 0]
type input "Ginger"
click at [190, 63] on div "Goldfield & Banks Goldfield & Banks Ingenious Ginger À partir de 32 € Olibanum …" at bounding box center [174, 109] width 314 height 115
click at [60, 104] on img at bounding box center [60, 93] width 69 height 69
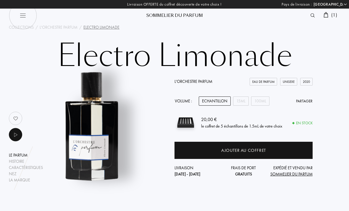
select select "FR"
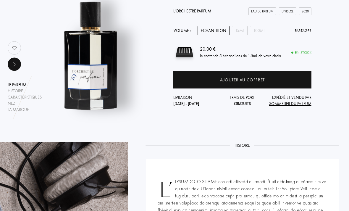
scroll to position [0, 1]
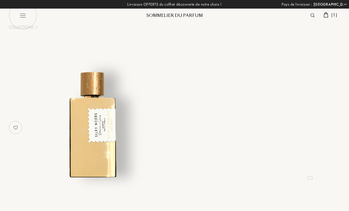
select select "FR"
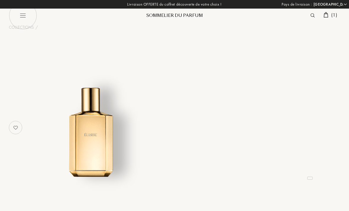
select select "FR"
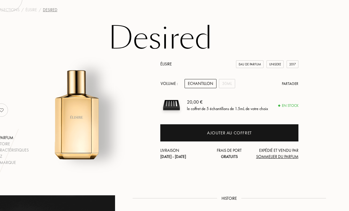
scroll to position [17, 14]
click at [228, 82] on div "30mL" at bounding box center [227, 83] width 16 height 9
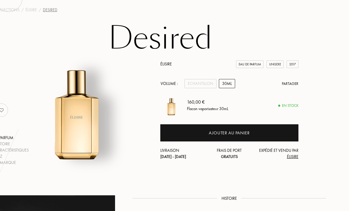
click at [207, 85] on div "Echantillon" at bounding box center [201, 83] width 32 height 9
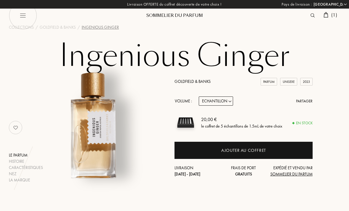
select select "FR"
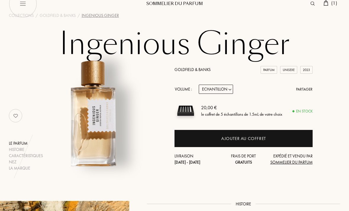
scroll to position [12, 0]
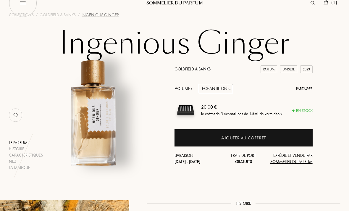
click at [227, 89] on select "Echantillon 10mL 50mL 100mL" at bounding box center [216, 88] width 34 height 9
select select "1"
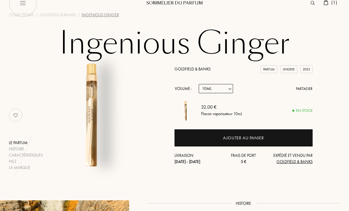
click at [226, 91] on select "Echantillon 10mL 50mL 100mL" at bounding box center [216, 88] width 34 height 9
select select "2"
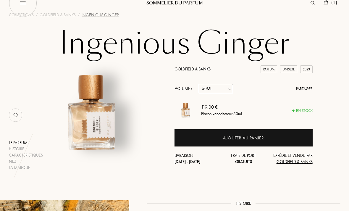
click at [223, 89] on select "Echantillon 10mL 50mL 100mL" at bounding box center [216, 88] width 34 height 9
select select "0"
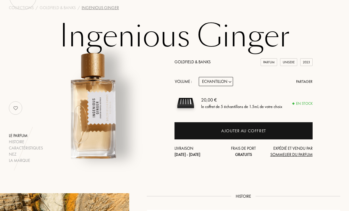
scroll to position [19, 0]
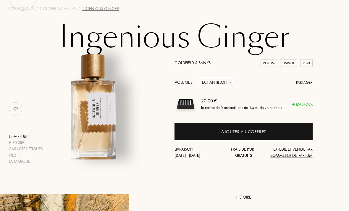
click at [257, 133] on div "Ajouter au coffret" at bounding box center [243, 131] width 45 height 7
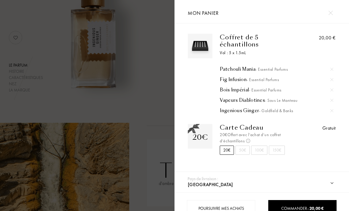
scroll to position [89, 0]
select select "FR"
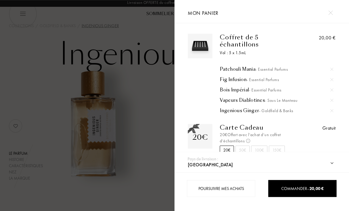
scroll to position [0, 0]
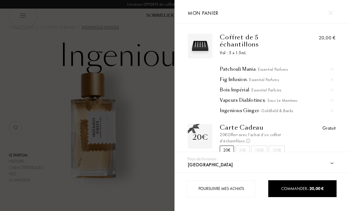
click at [247, 132] on div "20€ Offert avec l’achat d’un coffret d’échantillons Non cumulable et valable un…" at bounding box center [259, 138] width 79 height 12
click at [247, 139] on img at bounding box center [248, 141] width 4 height 4
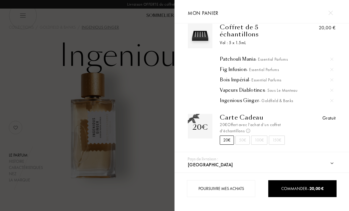
scroll to position [9, 0]
click at [307, 115] on div "Gratuit" at bounding box center [317, 131] width 37 height 32
click at [46, 102] on div at bounding box center [87, 105] width 175 height 211
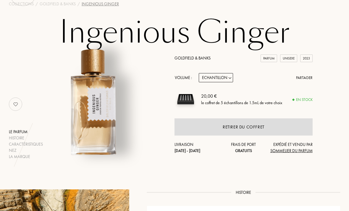
scroll to position [0, 0]
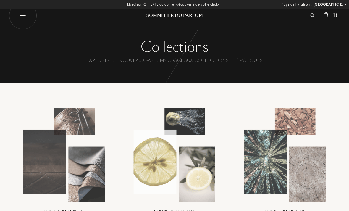
select select "FR"
click at [334, 16] on span "( 1 )" at bounding box center [334, 15] width 6 height 6
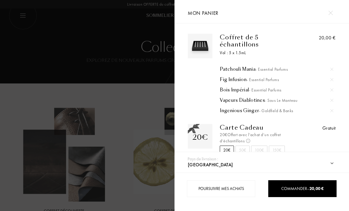
click at [165, 104] on div at bounding box center [87, 105] width 175 height 211
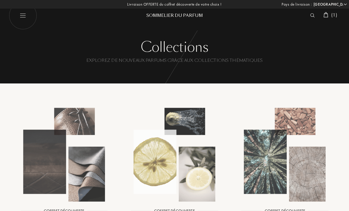
click at [311, 15] on img at bounding box center [312, 15] width 4 height 4
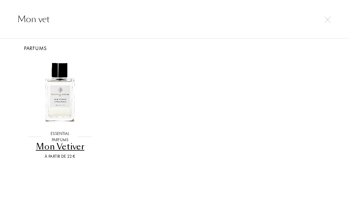
scroll to position [6, 0]
type input "Mon vet"
click at [62, 69] on img at bounding box center [60, 93] width 69 height 69
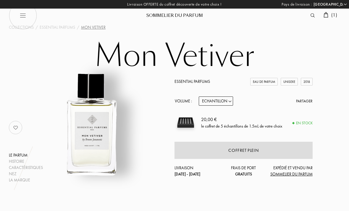
select select "FR"
click at [220, 101] on select "Echantillon 10mL 100mL 150mL" at bounding box center [216, 100] width 34 height 9
click at [254, 152] on div "Coffret plein" at bounding box center [243, 150] width 30 height 7
click at [333, 15] on span "( 1 )" at bounding box center [334, 15] width 6 height 6
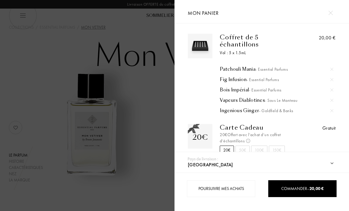
click at [333, 109] on img at bounding box center [332, 110] width 3 height 3
click at [148, 98] on div at bounding box center [87, 105] width 175 height 211
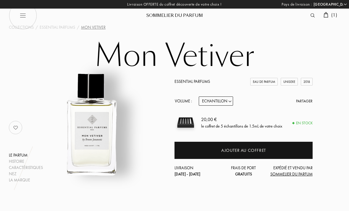
click at [250, 152] on div "Ajouter au coffret" at bounding box center [243, 150] width 45 height 7
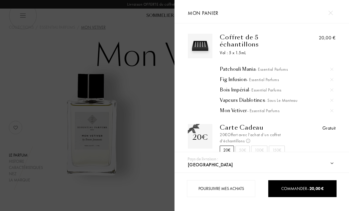
click at [170, 138] on div at bounding box center [87, 105] width 175 height 211
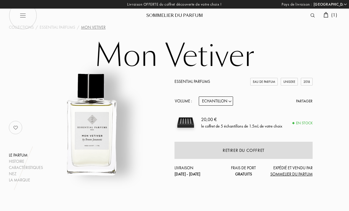
click at [311, 17] on img at bounding box center [313, 15] width 4 height 4
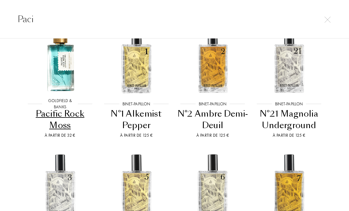
scroll to position [170, 0]
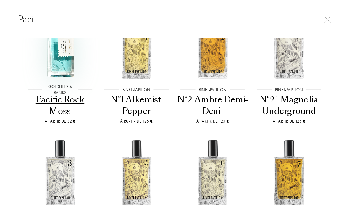
type input "Paci"
click at [56, 59] on img at bounding box center [60, 46] width 69 height 69
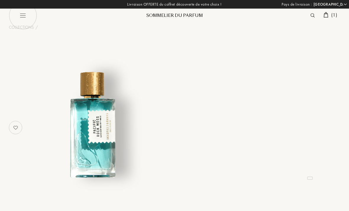
select select "FR"
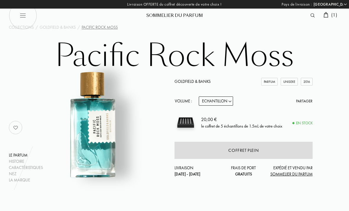
click at [335, 15] on span "( 1 )" at bounding box center [334, 15] width 6 height 6
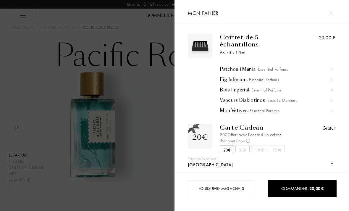
click at [336, 96] on div at bounding box center [332, 100] width 9 height 9
click at [149, 162] on div at bounding box center [87, 105] width 175 height 211
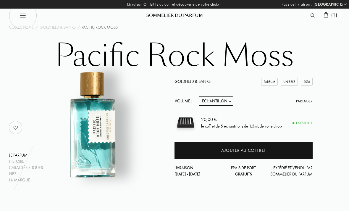
click at [247, 151] on div "Ajouter au coffret" at bounding box center [243, 150] width 45 height 7
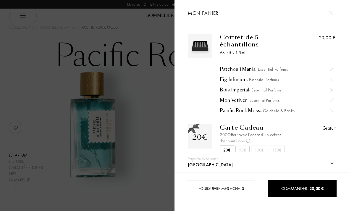
click at [143, 187] on div at bounding box center [87, 105] width 175 height 211
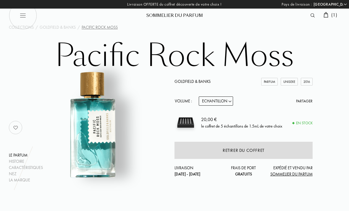
click at [313, 15] on img at bounding box center [313, 15] width 4 height 4
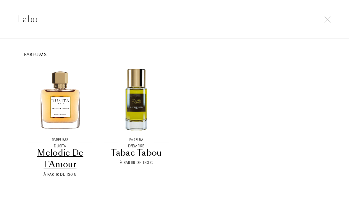
type input "Labo"
click at [330, 19] on img at bounding box center [328, 20] width 6 height 6
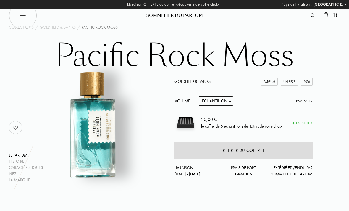
click at [334, 17] on span "( 1 )" at bounding box center [334, 15] width 6 height 6
